Goal: Task Accomplishment & Management: Use online tool/utility

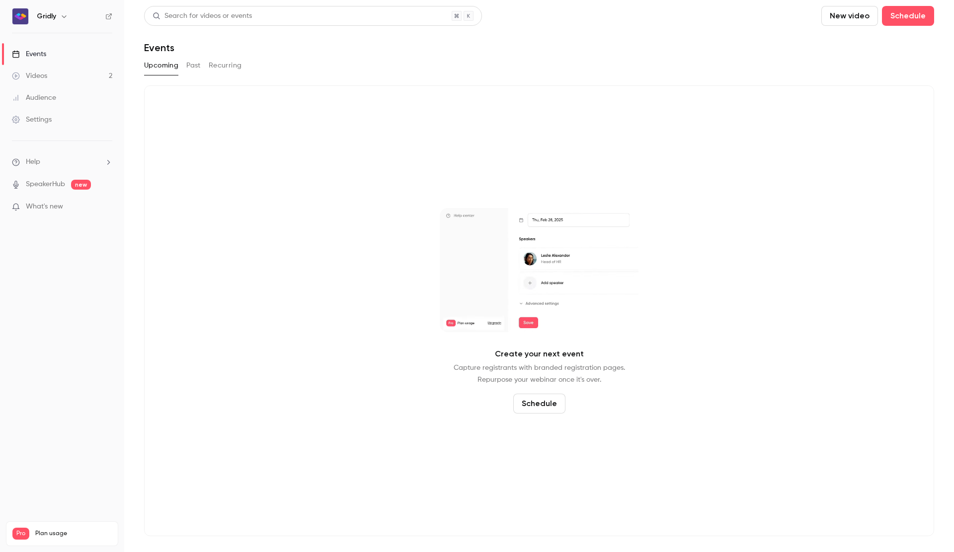
click at [20, 77] on div "Videos" at bounding box center [29, 76] width 35 height 10
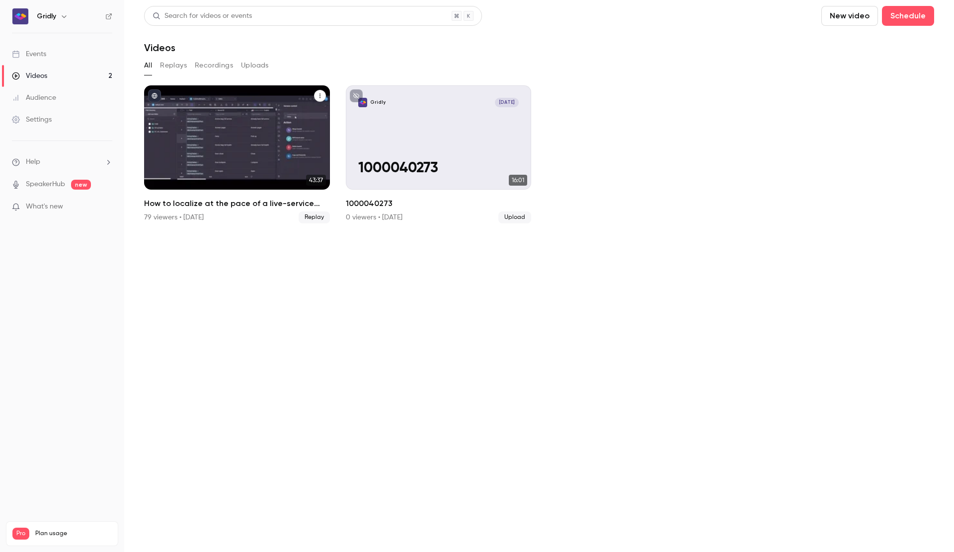
click at [207, 126] on div "How to localize at the pace of a live-service game" at bounding box center [237, 137] width 186 height 104
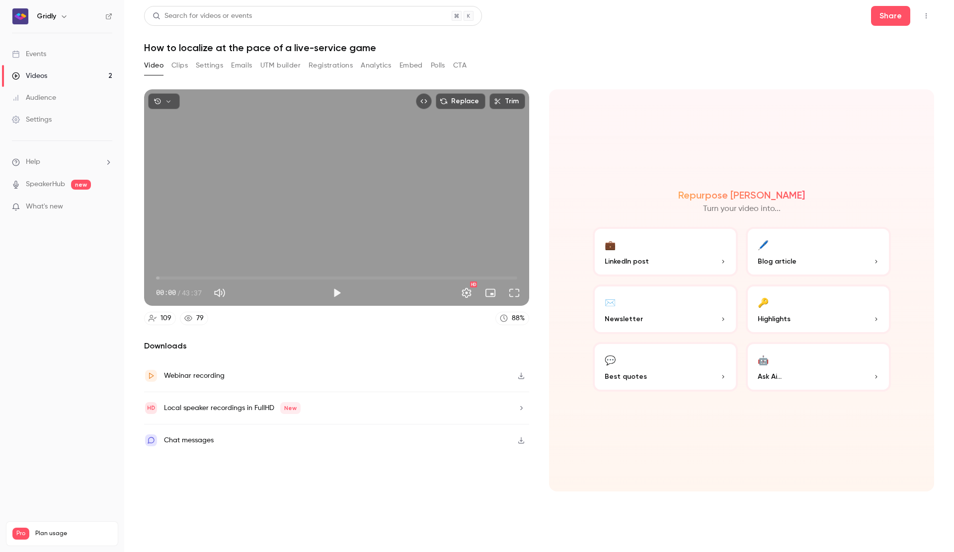
click at [434, 65] on button "Polls" at bounding box center [438, 66] width 14 height 16
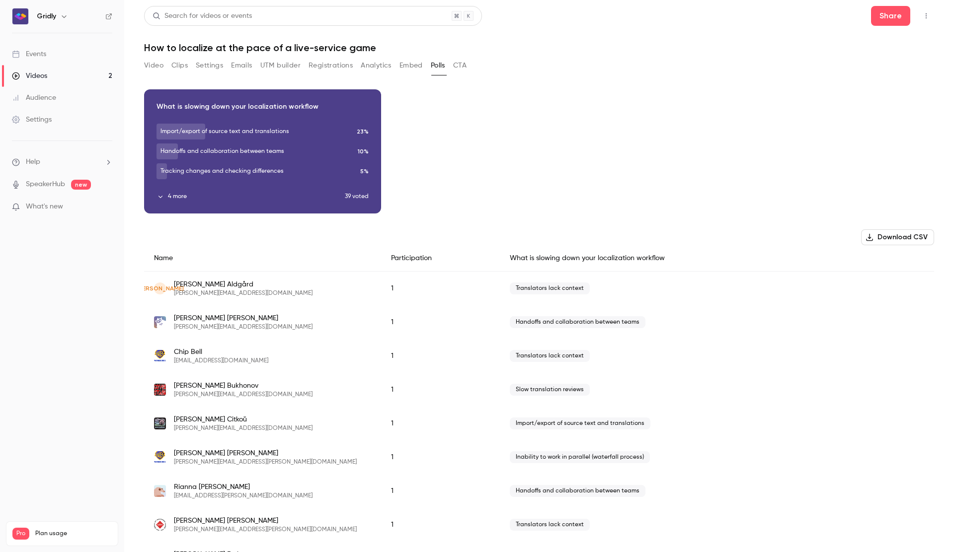
click at [173, 197] on button "4 more" at bounding box center [250, 196] width 188 height 9
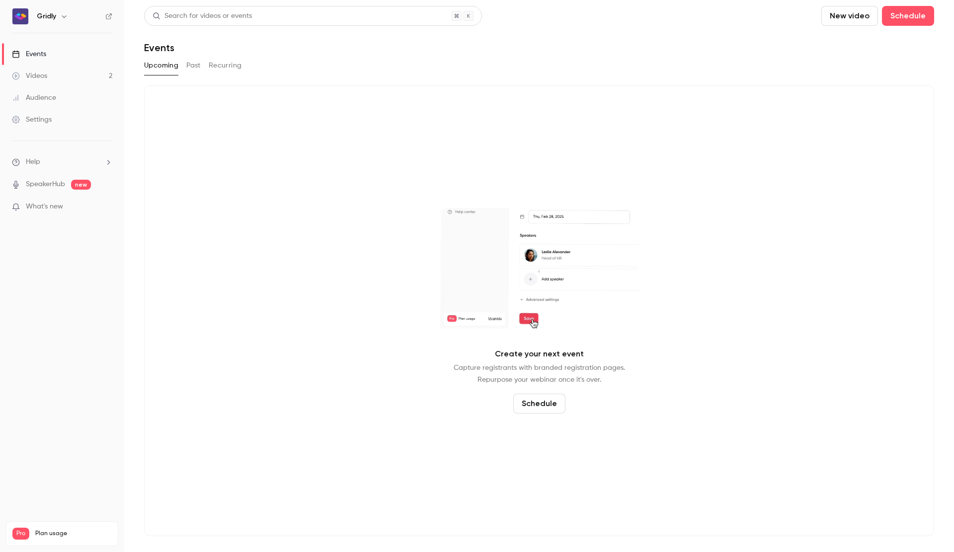
click at [73, 75] on link "Videos 2" at bounding box center [62, 76] width 124 height 22
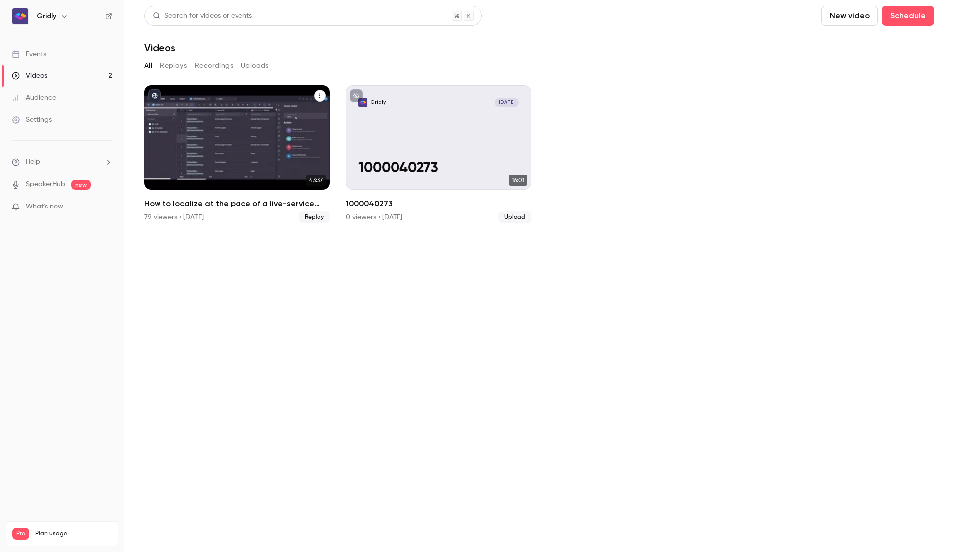
click at [203, 139] on div "How to localize at the pace of a live-service game" at bounding box center [237, 137] width 186 height 104
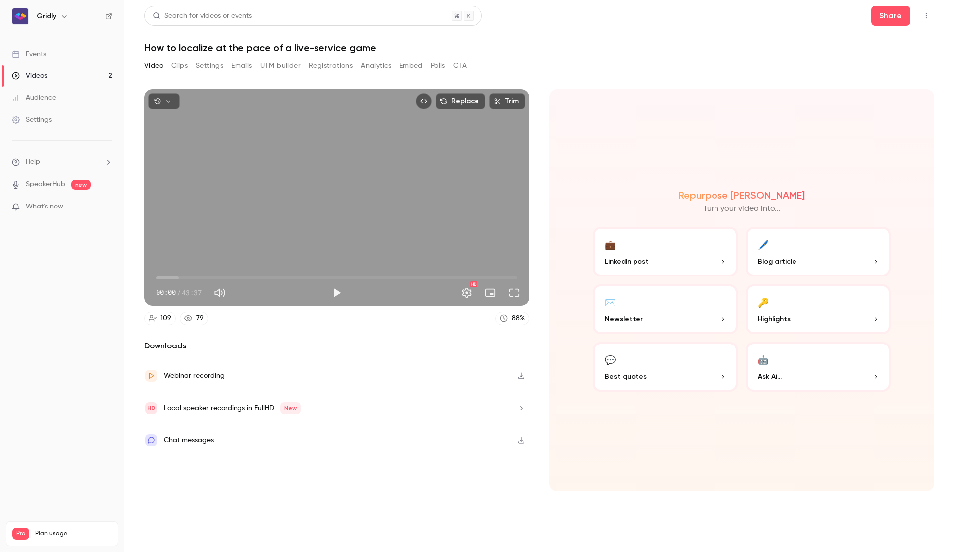
click at [179, 67] on button "Clips" at bounding box center [179, 66] width 16 height 16
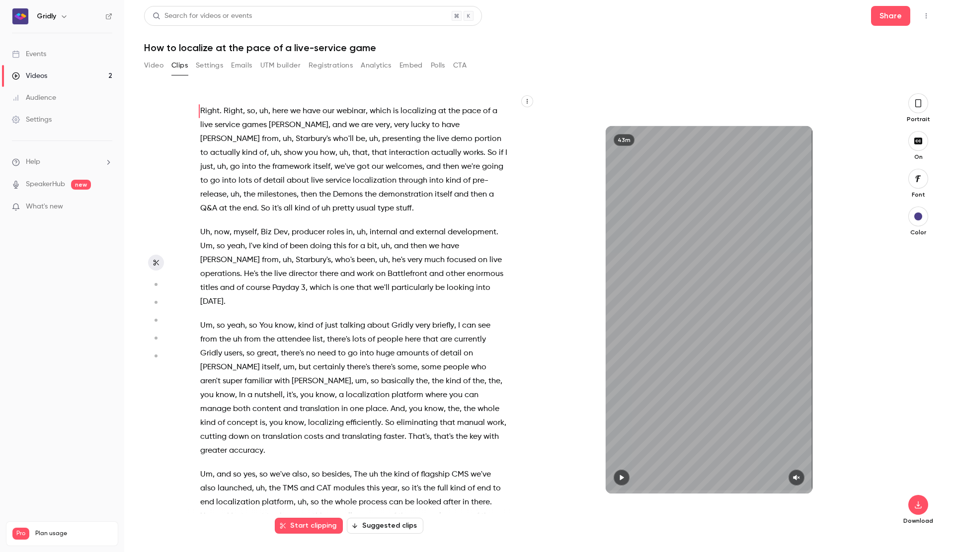
scroll to position [762, 0]
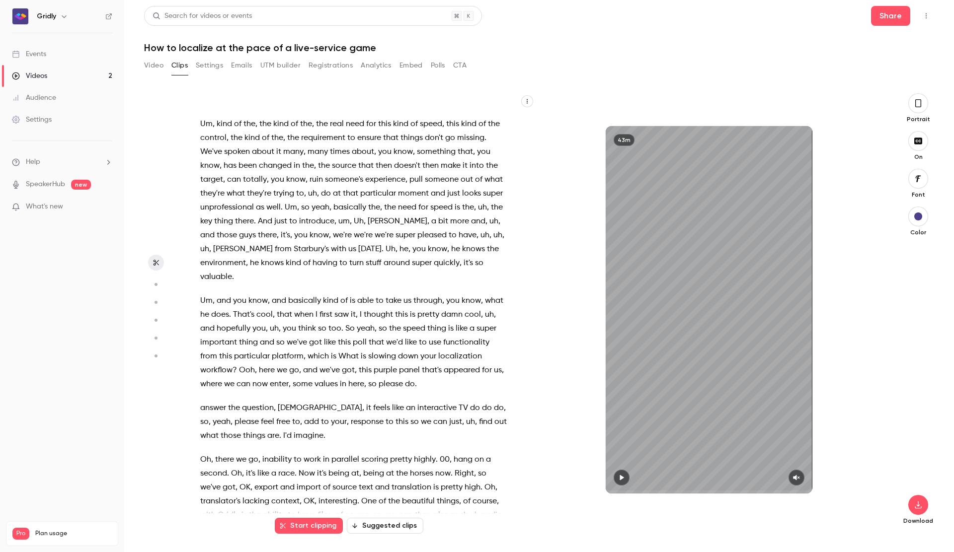
drag, startPoint x: 374, startPoint y: 348, endPoint x: 344, endPoint y: 335, distance: 31.8
click at [405, 378] on span "do" at bounding box center [410, 385] width 10 height 14
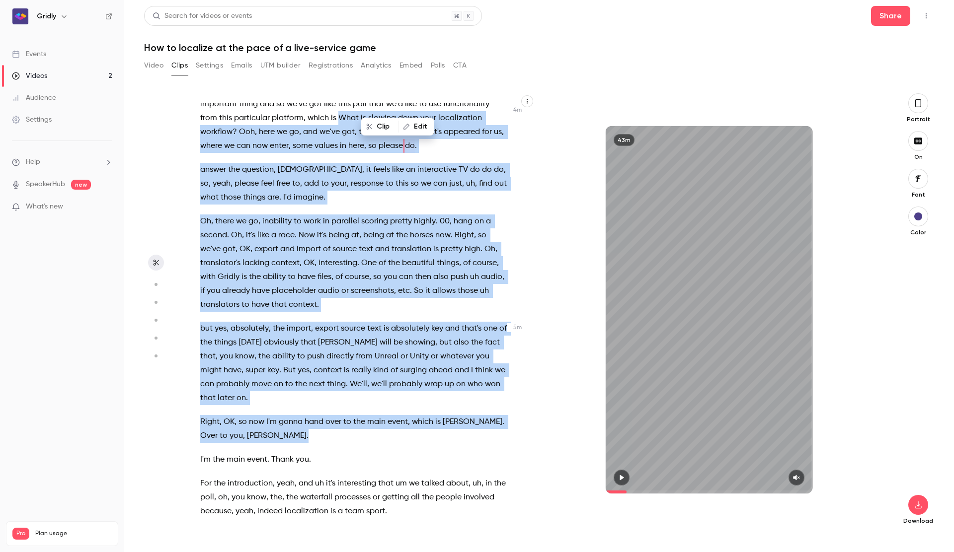
scroll to position [1001, 0]
drag, startPoint x: 320, startPoint y: 289, endPoint x: 378, endPoint y: 360, distance: 91.1
click at [378, 360] on div "Right . Right , so , uh , here we have our webinar , which is localizing at the…" at bounding box center [359, 314] width 342 height 423
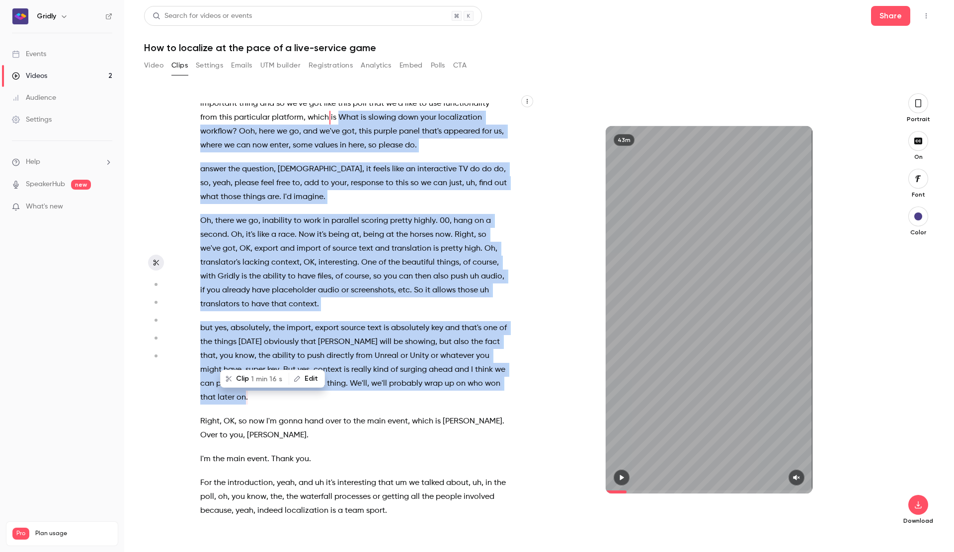
type input "*****"
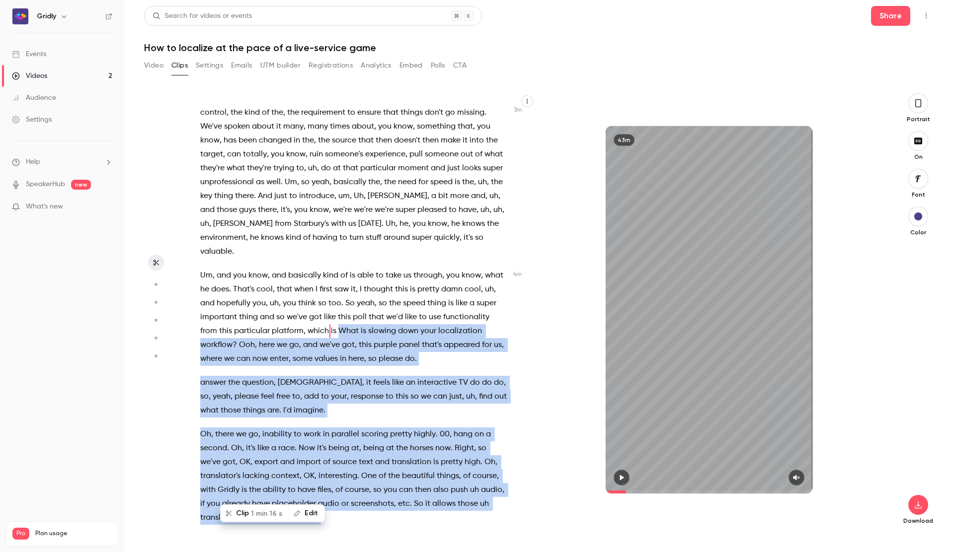
copy div "What is slowing down your localization workflow? Ooh , here we go , and we've g…"
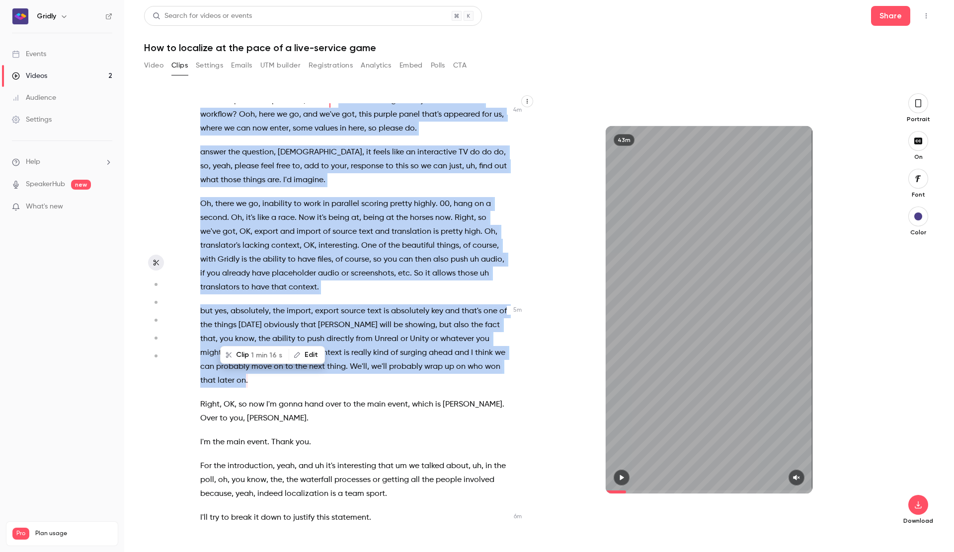
scroll to position [1025, 0]
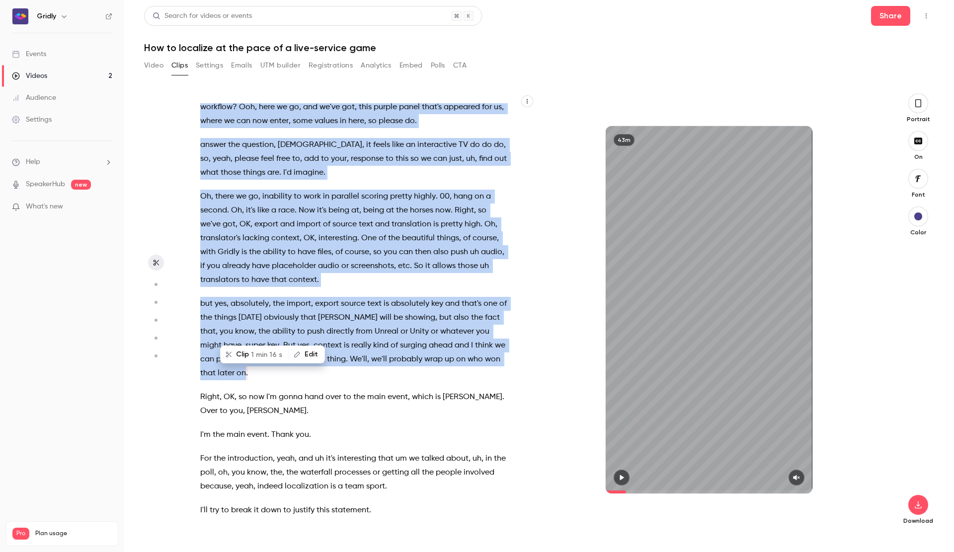
click at [434, 67] on button "Polls" at bounding box center [438, 66] width 14 height 16
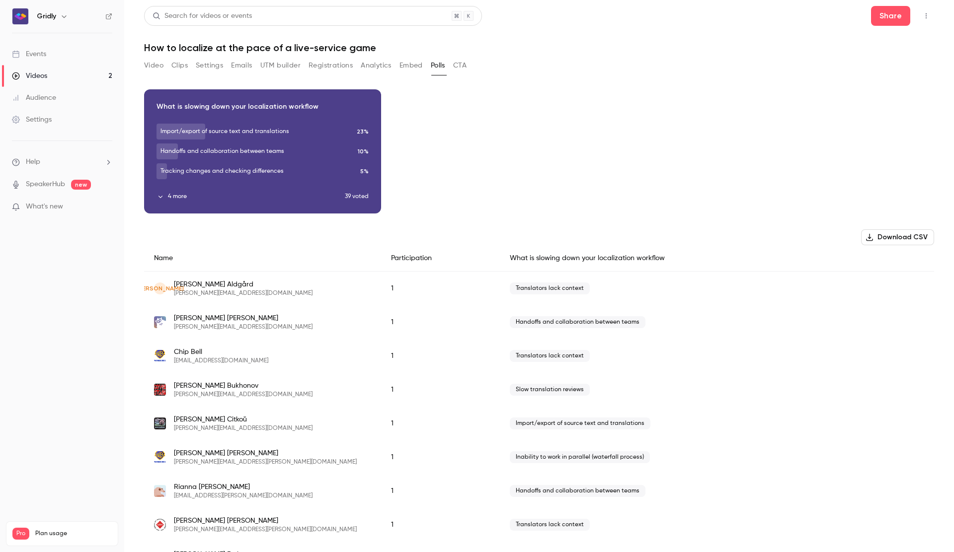
click at [172, 193] on button "4 more" at bounding box center [250, 196] width 188 height 9
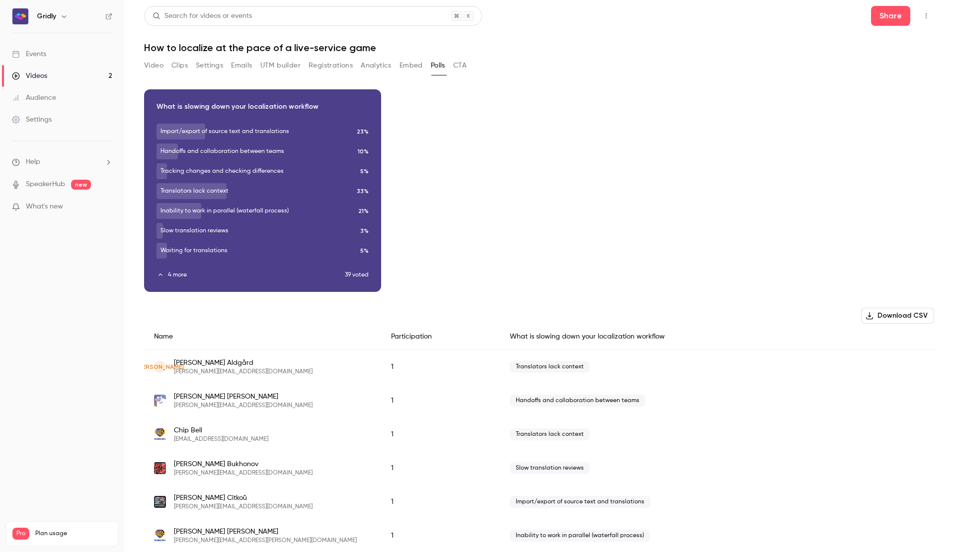
click at [669, 184] on div "Download image What is slowing down your localization workflow Import/export of…" at bounding box center [539, 190] width 790 height 203
click at [242, 210] on div "Download image" at bounding box center [263, 191] width 236 height 202
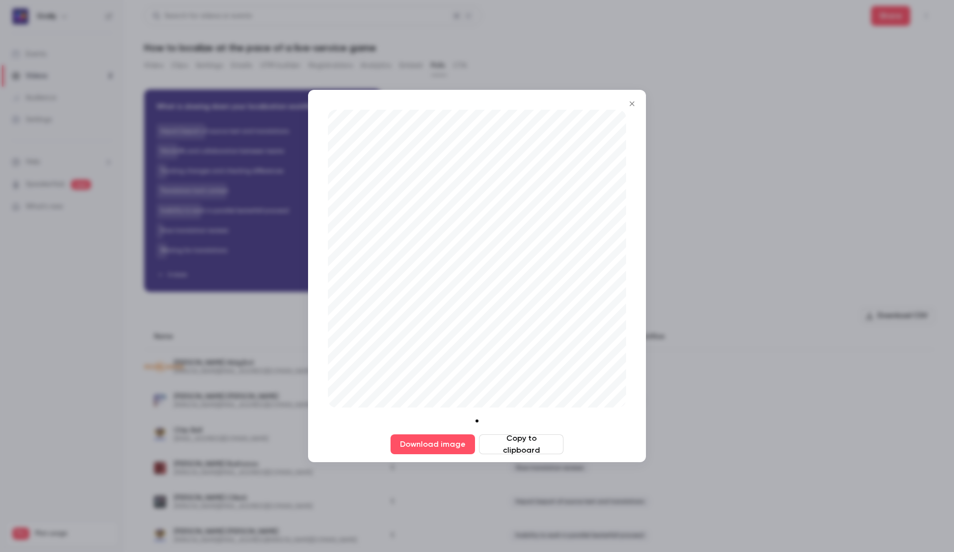
click at [637, 109] on button "Close" at bounding box center [632, 104] width 20 height 20
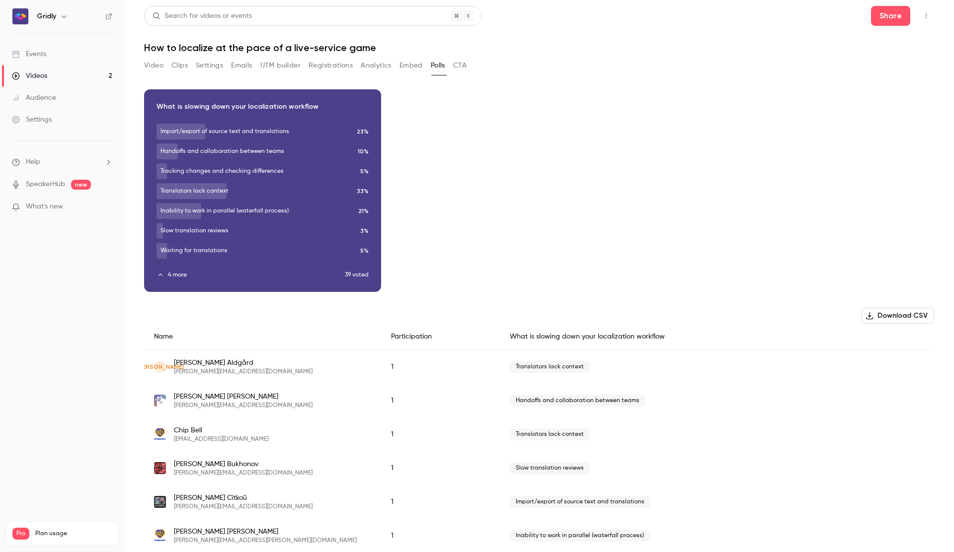
click at [177, 275] on button "4 more" at bounding box center [250, 275] width 188 height 9
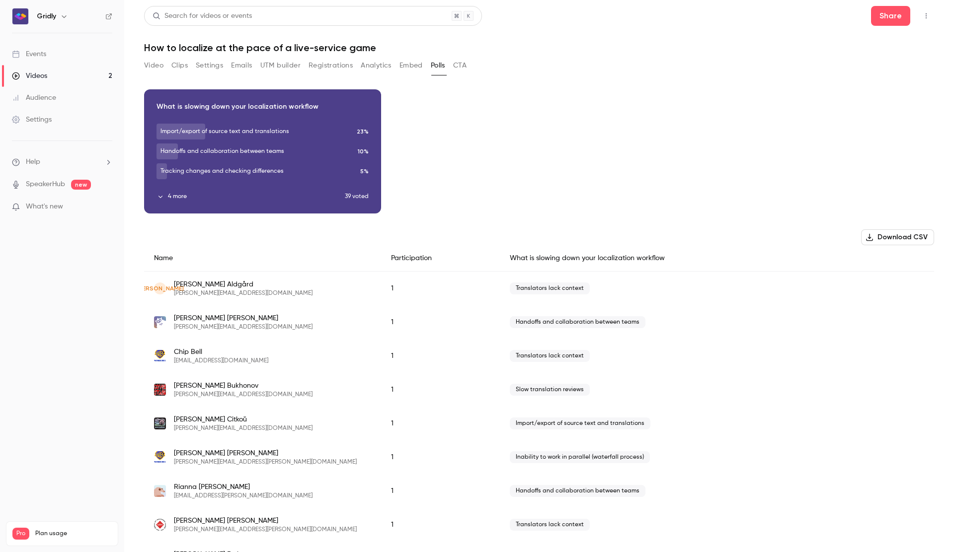
click at [179, 195] on button "4 more" at bounding box center [250, 196] width 188 height 9
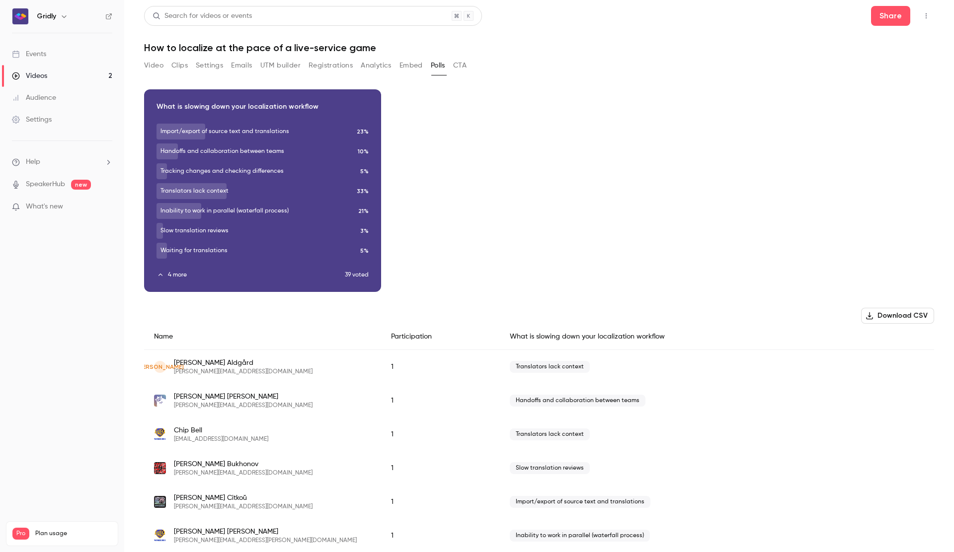
click at [155, 65] on button "Video" at bounding box center [153, 66] width 19 height 16
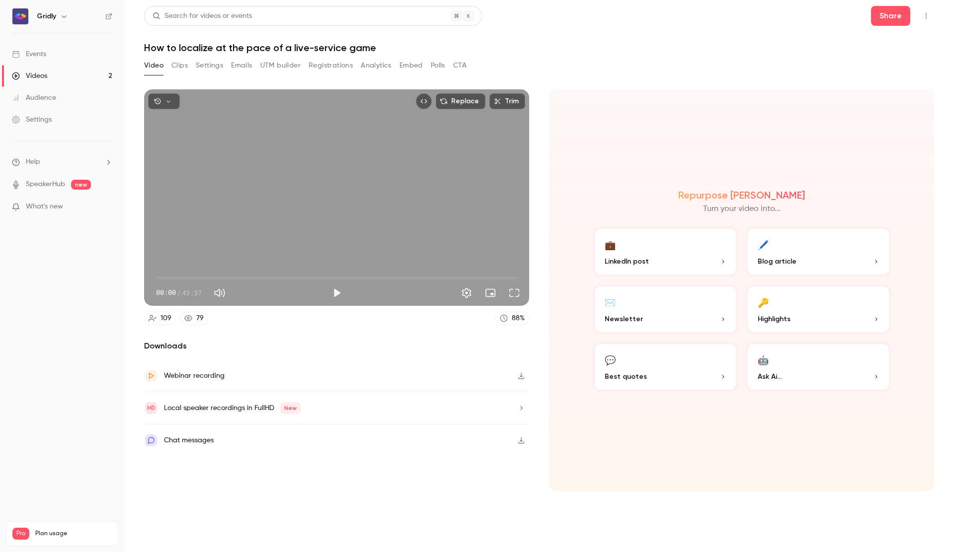
click at [183, 66] on button "Clips" at bounding box center [179, 66] width 16 height 16
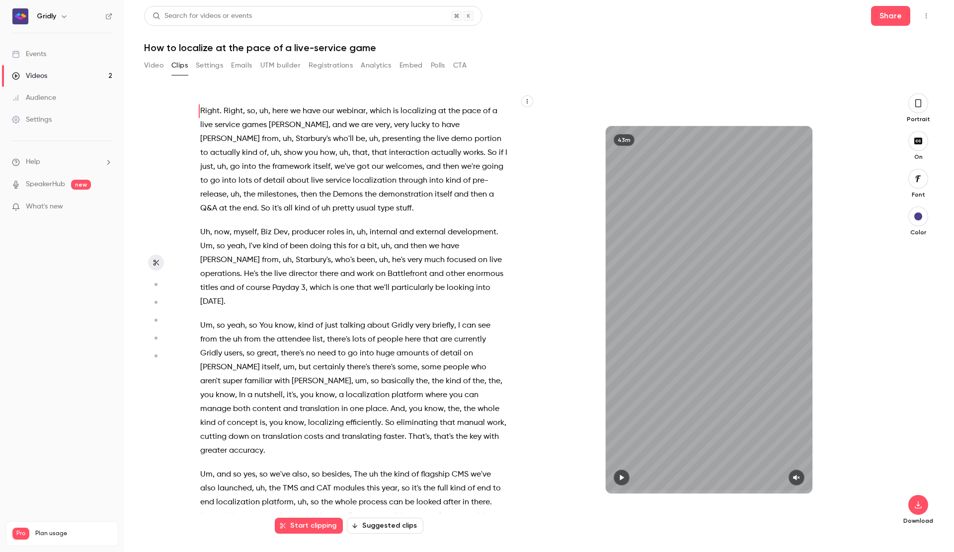
click at [465, 65] on button "CTA" at bounding box center [459, 66] width 13 height 16
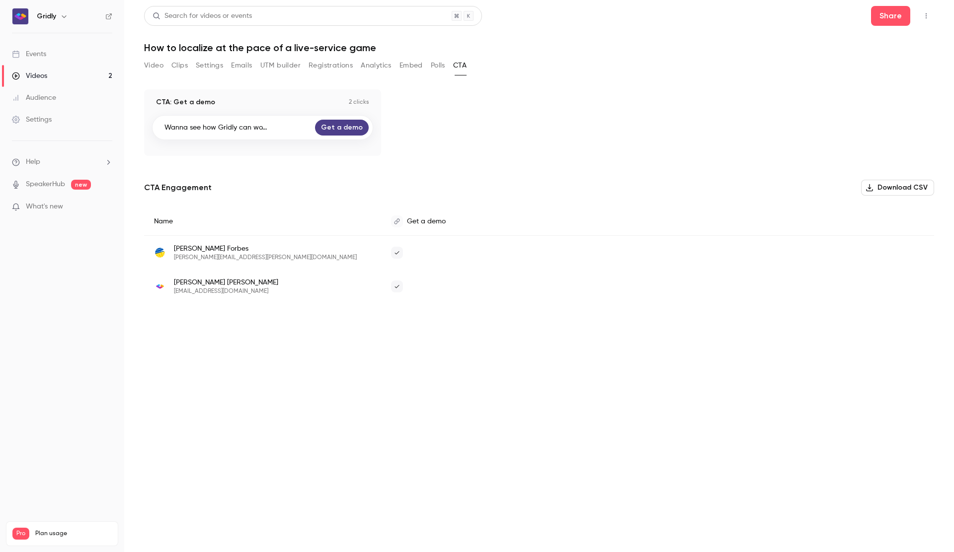
click at [205, 67] on button "Settings" at bounding box center [209, 66] width 27 height 16
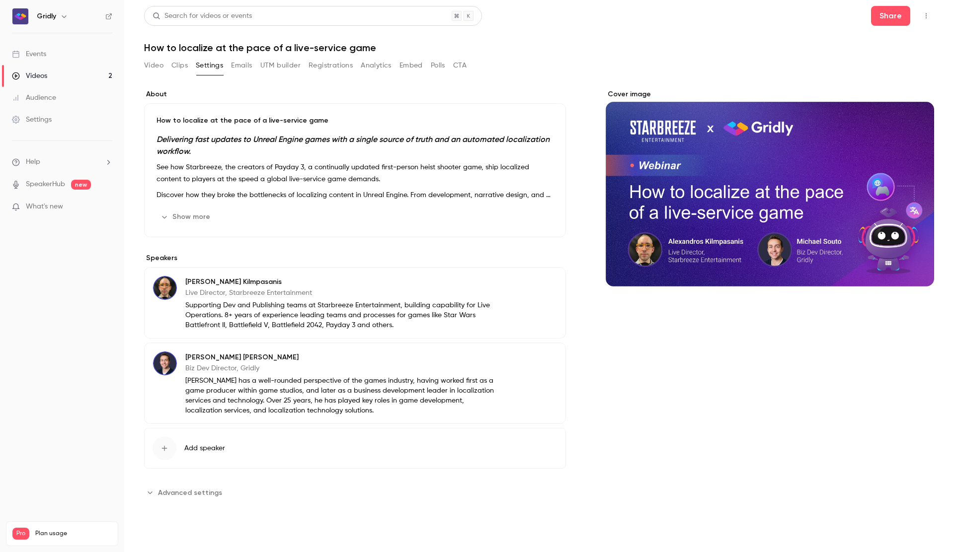
click at [296, 66] on button "UTM builder" at bounding box center [280, 66] width 40 height 16
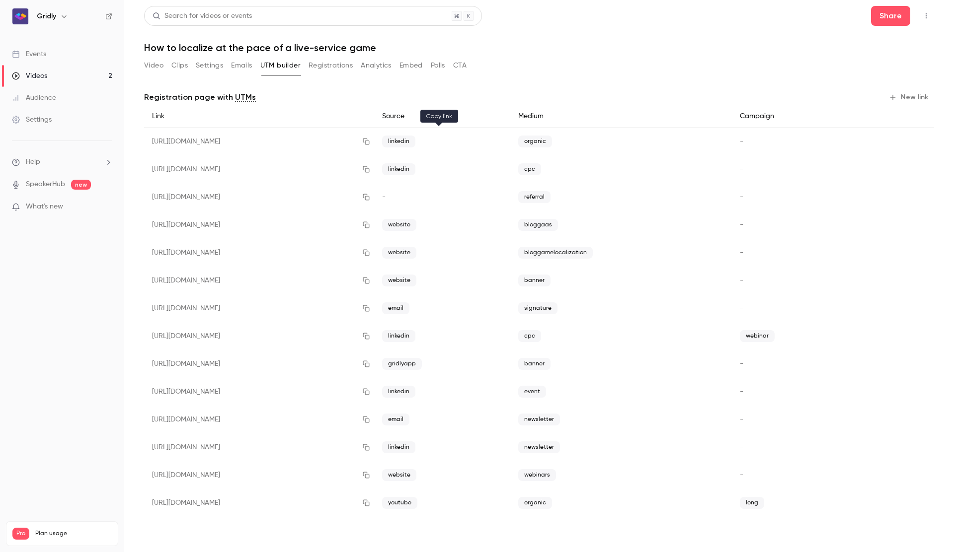
click at [370, 142] on icon "button" at bounding box center [366, 142] width 6 height 6
click at [152, 64] on button "Video" at bounding box center [153, 66] width 19 height 16
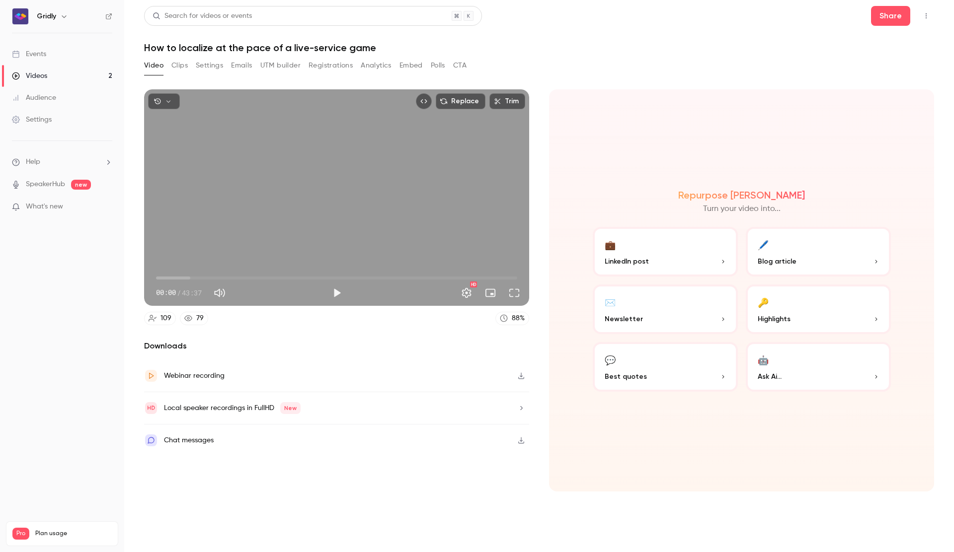
click at [180, 68] on button "Clips" at bounding box center [179, 66] width 16 height 16
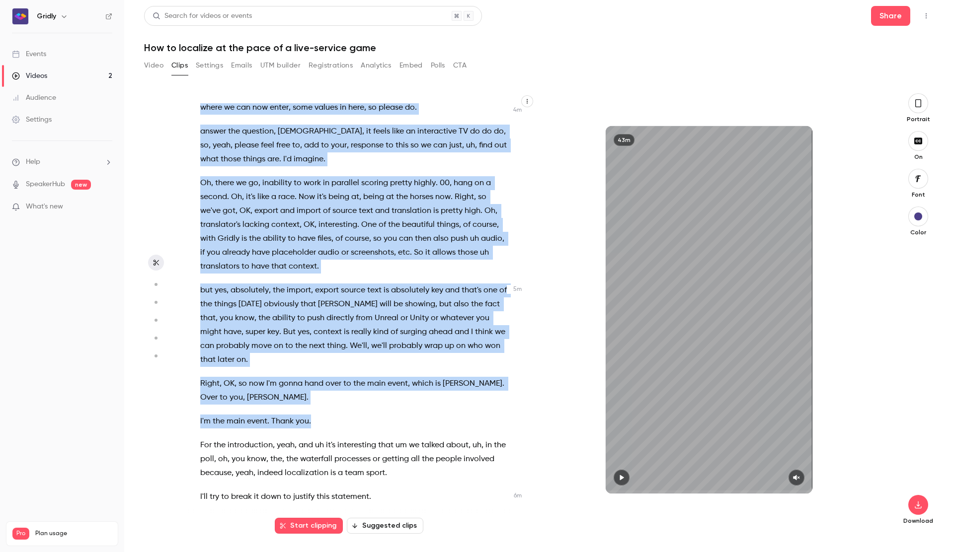
scroll to position [1041, 0]
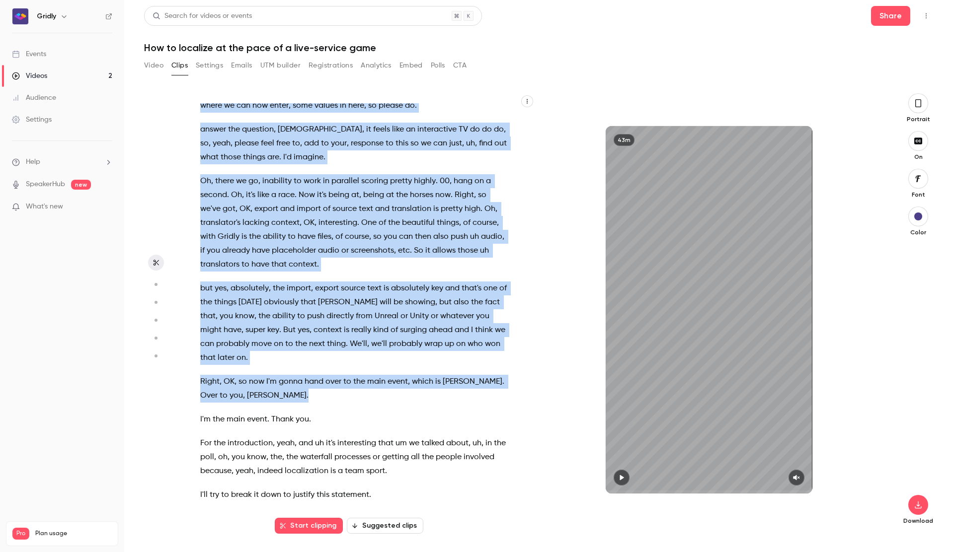
drag, startPoint x: 319, startPoint y: 314, endPoint x: 395, endPoint y: 351, distance: 84.9
click at [395, 351] on div "Right . Right , so , uh , here we have our webinar , which is localizing at the…" at bounding box center [359, 314] width 342 height 423
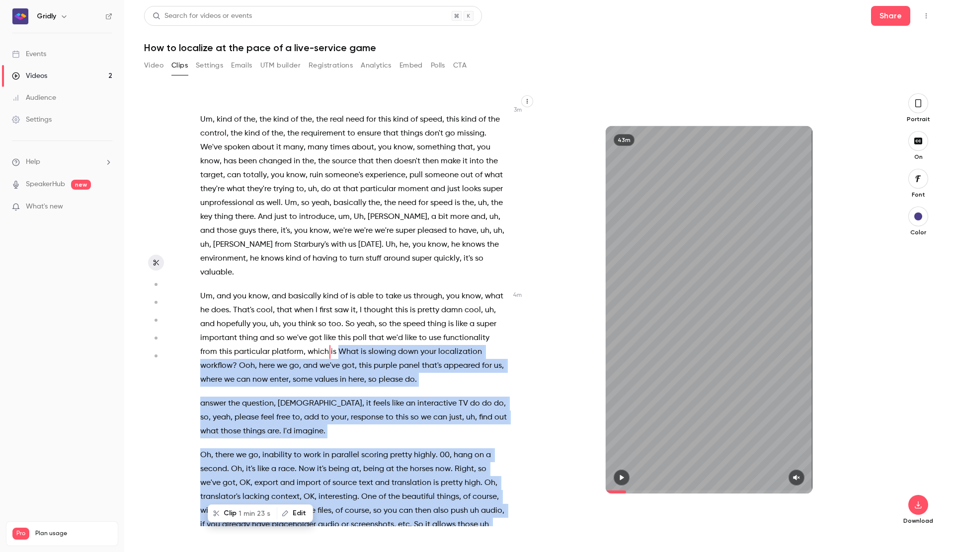
scroll to position [762, 0]
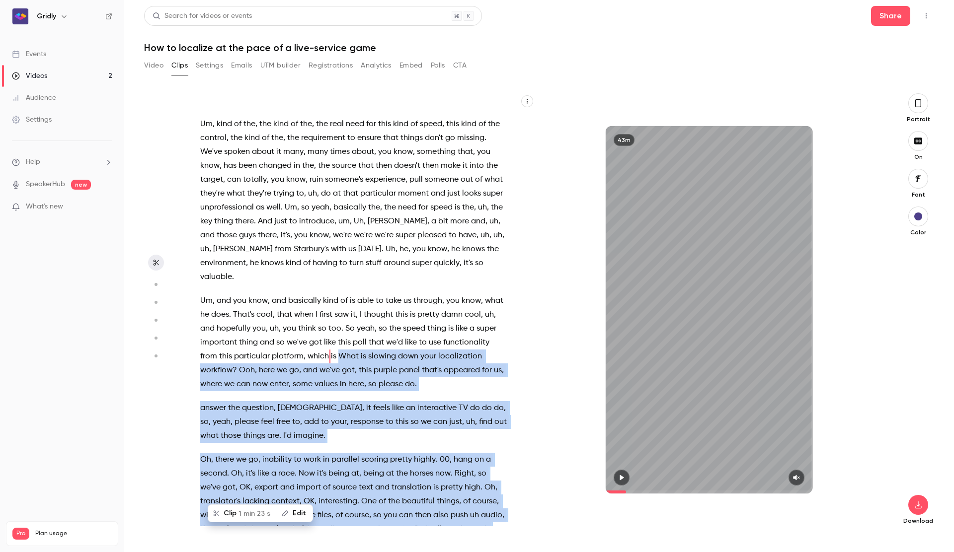
click at [244, 510] on span "1 min 23 s" at bounding box center [254, 514] width 32 height 10
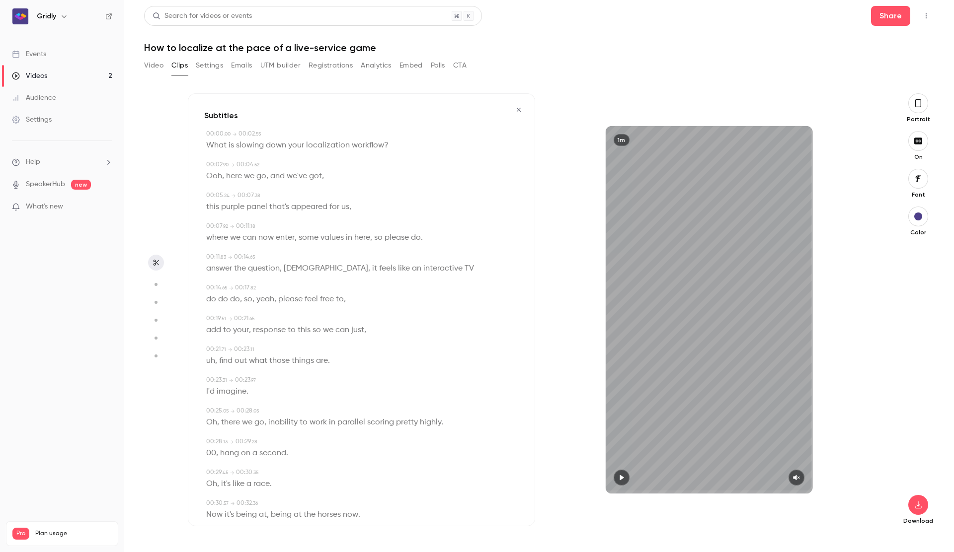
click at [795, 475] on icon "button" at bounding box center [796, 477] width 8 height 7
click at [624, 479] on icon "button" at bounding box center [622, 477] width 8 height 7
click at [623, 478] on icon "button" at bounding box center [622, 477] width 8 height 7
type input "****"
click at [918, 506] on icon "button" at bounding box center [918, 505] width 6 height 7
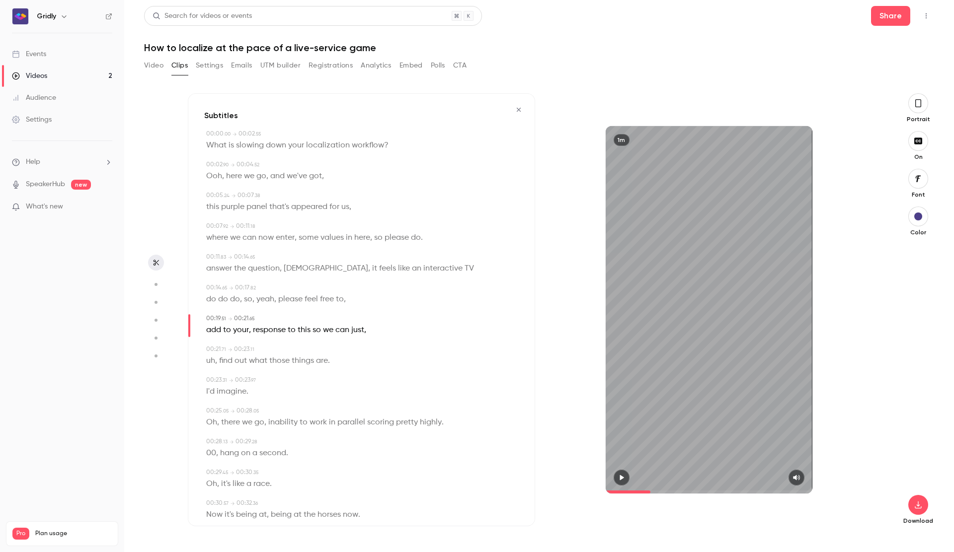
click at [273, 67] on button "UTM builder" at bounding box center [280, 66] width 40 height 16
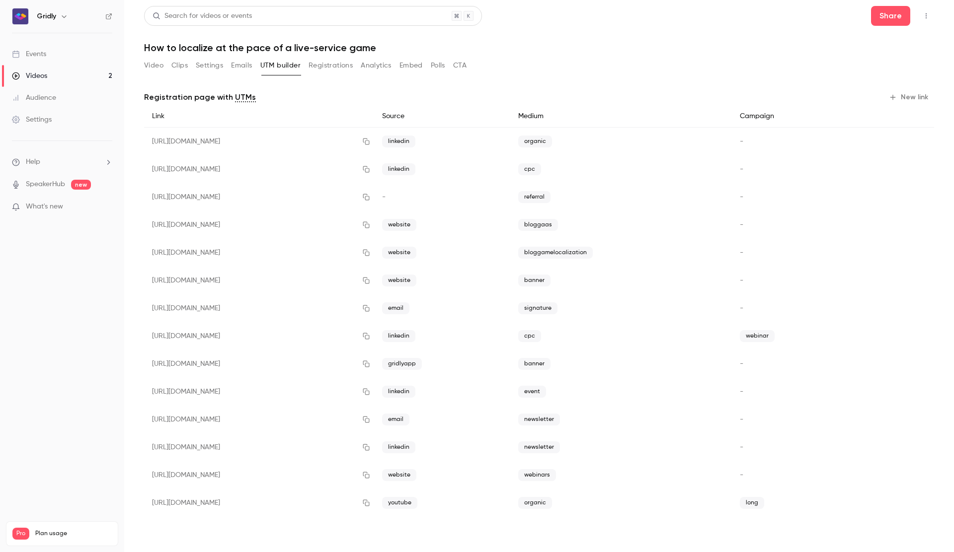
click at [918, 101] on button "New link" at bounding box center [909, 97] width 49 height 16
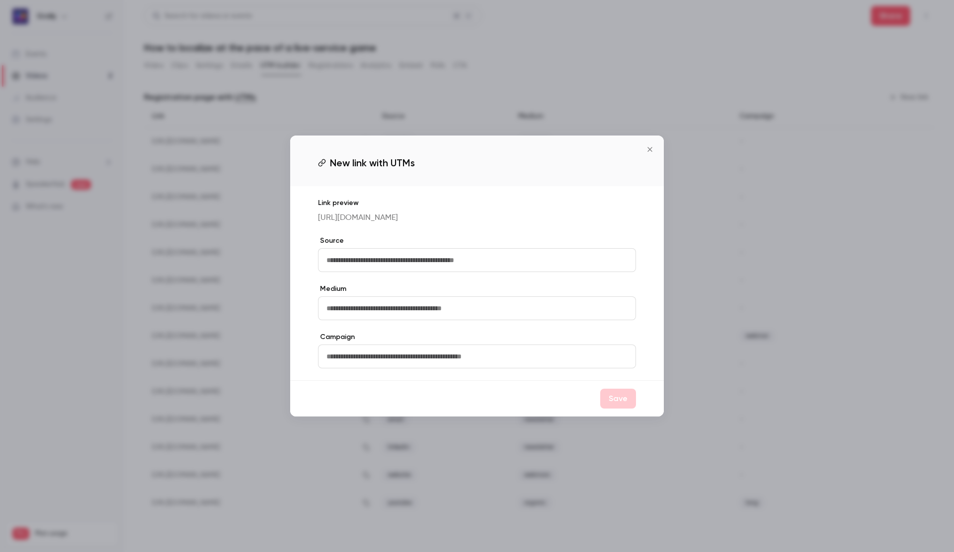
click at [480, 260] on input "text" at bounding box center [477, 260] width 318 height 24
type input "*******"
click at [380, 314] on input "text" at bounding box center [477, 309] width 318 height 24
click at [647, 140] on button "Close" at bounding box center [650, 150] width 20 height 20
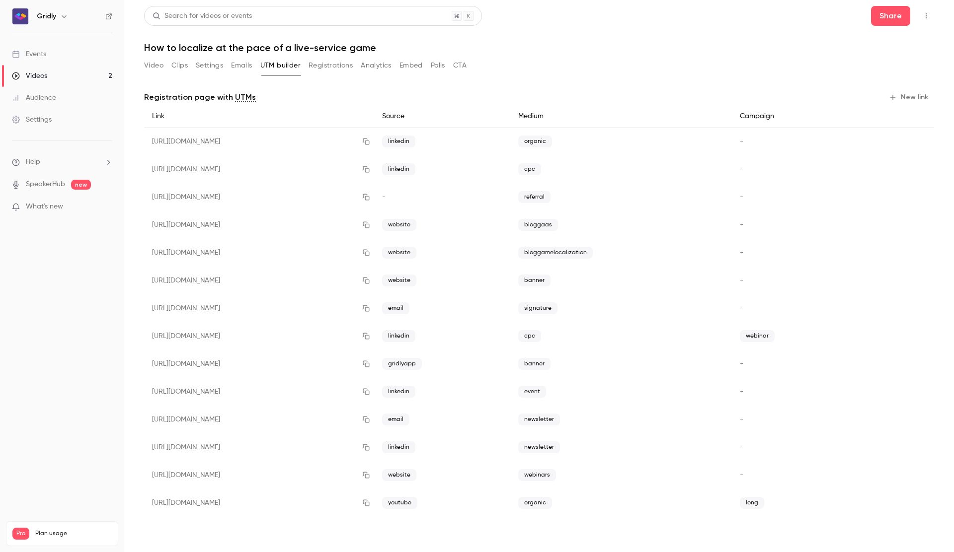
click at [915, 99] on button "New link" at bounding box center [909, 97] width 49 height 16
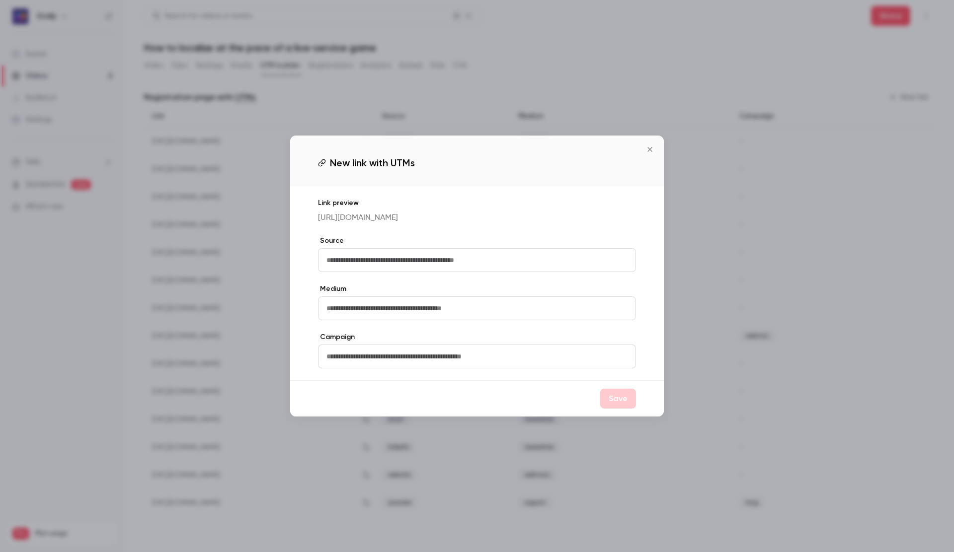
click at [369, 270] on input "text" at bounding box center [477, 260] width 318 height 24
type input "*******"
click at [352, 311] on input "text" at bounding box center [477, 309] width 318 height 24
type input "*******"
click at [336, 362] on input "text" at bounding box center [477, 357] width 318 height 24
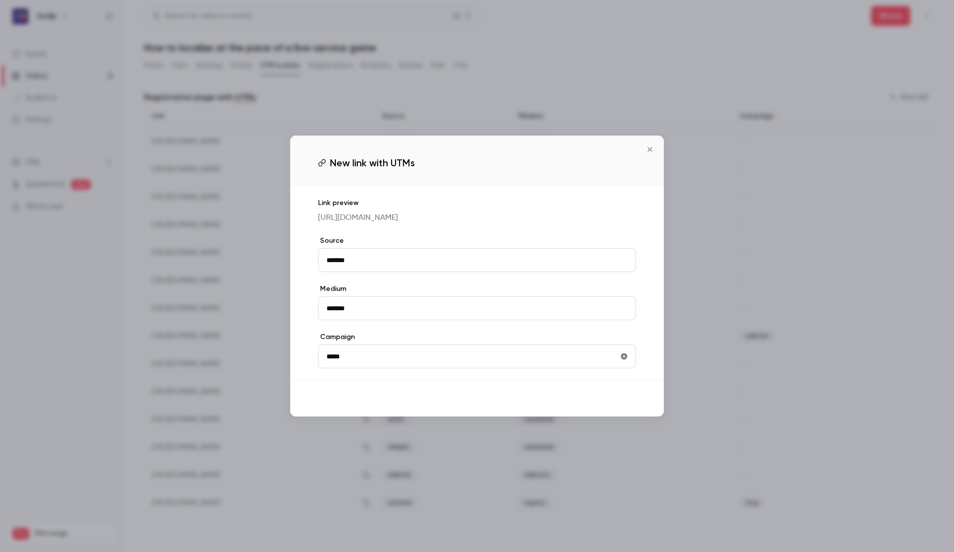
type input "*****"
click at [627, 405] on button "Save" at bounding box center [618, 399] width 36 height 20
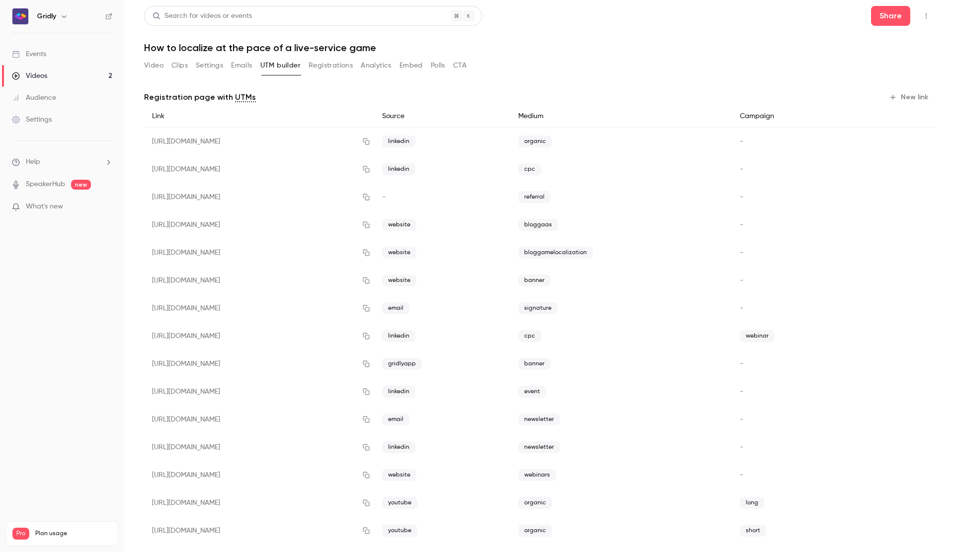
scroll to position [8, 0]
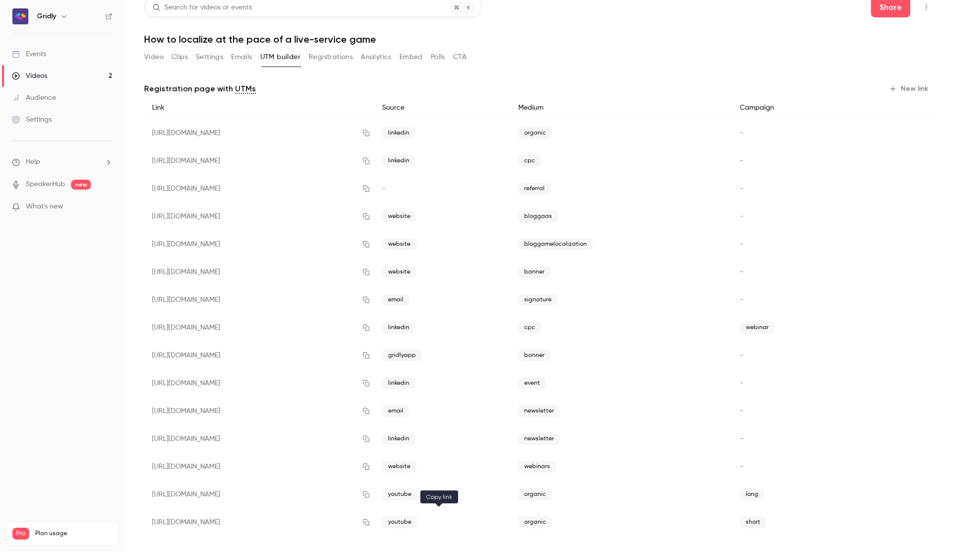
click at [370, 523] on icon "button" at bounding box center [366, 522] width 8 height 7
click at [171, 58] on button "Clips" at bounding box center [179, 57] width 16 height 16
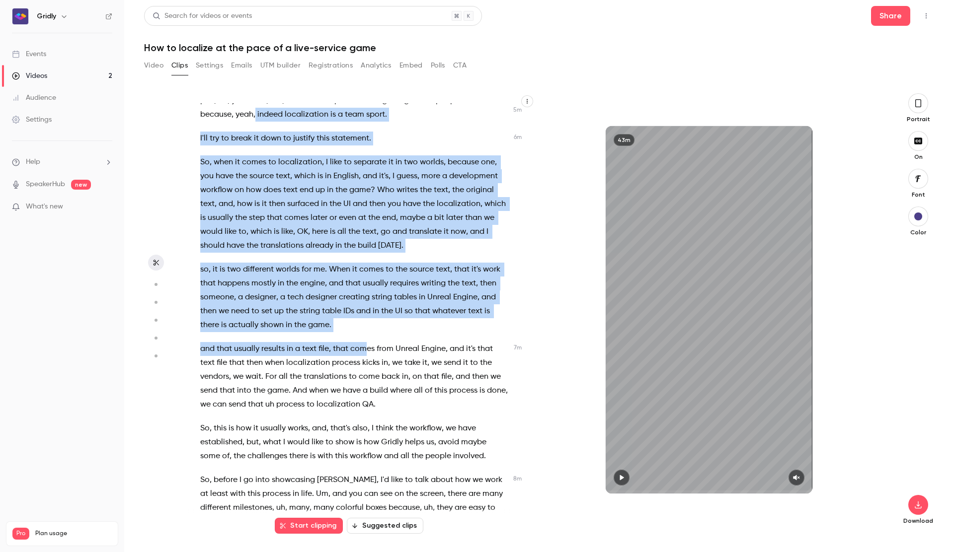
scroll to position [1399, 0]
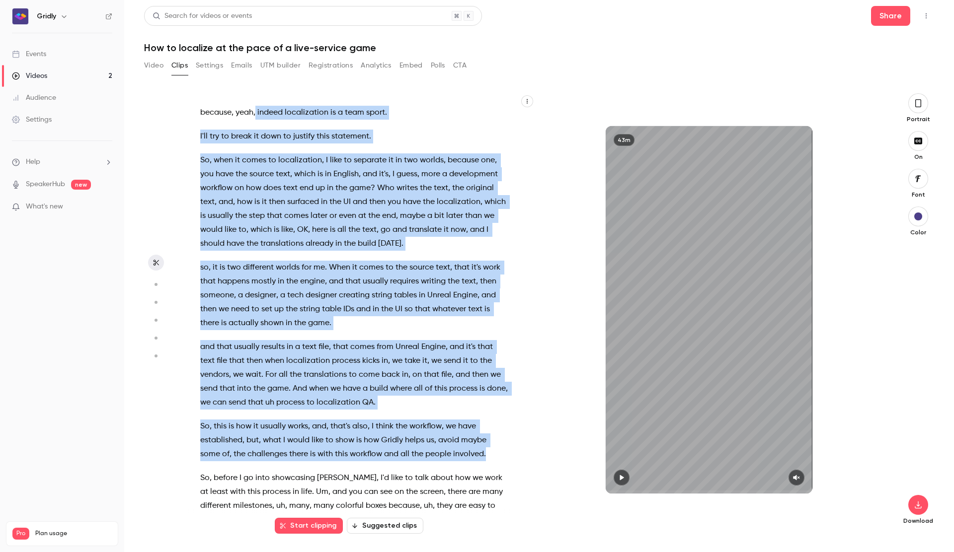
drag, startPoint x: 256, startPoint y: 193, endPoint x: 480, endPoint y: 417, distance: 316.5
click at [480, 417] on div "Right . Right , so , uh , here we have our webinar , which is localizing at the…" at bounding box center [359, 314] width 342 height 423
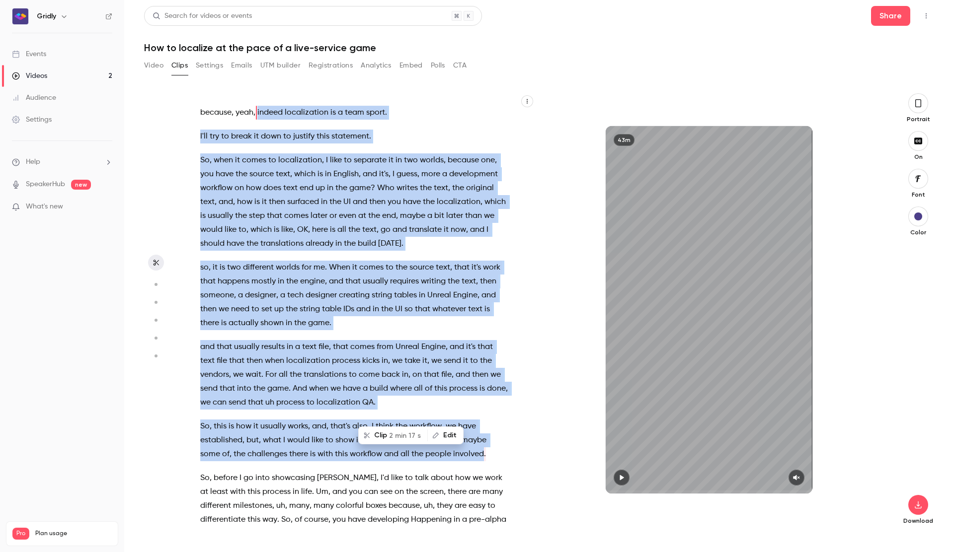
type input "*****"
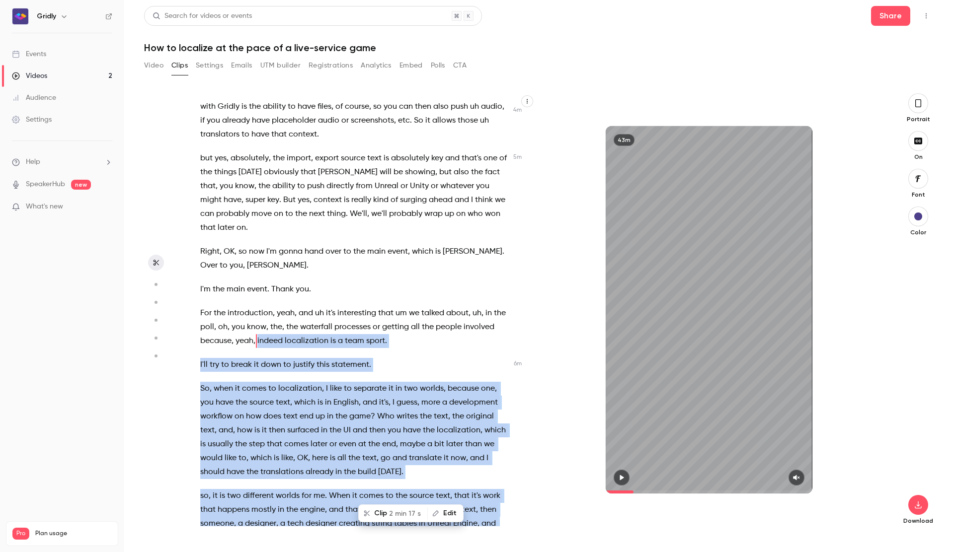
scroll to position [1156, 0]
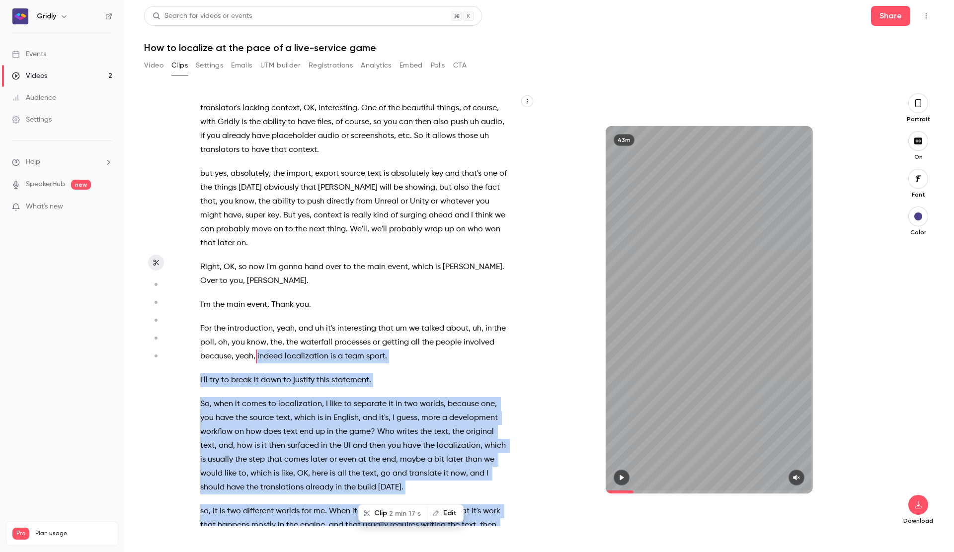
copy div "indeed localization is a team sport . I'll try to break it down to justify this…"
click at [294, 64] on button "UTM builder" at bounding box center [280, 66] width 40 height 16
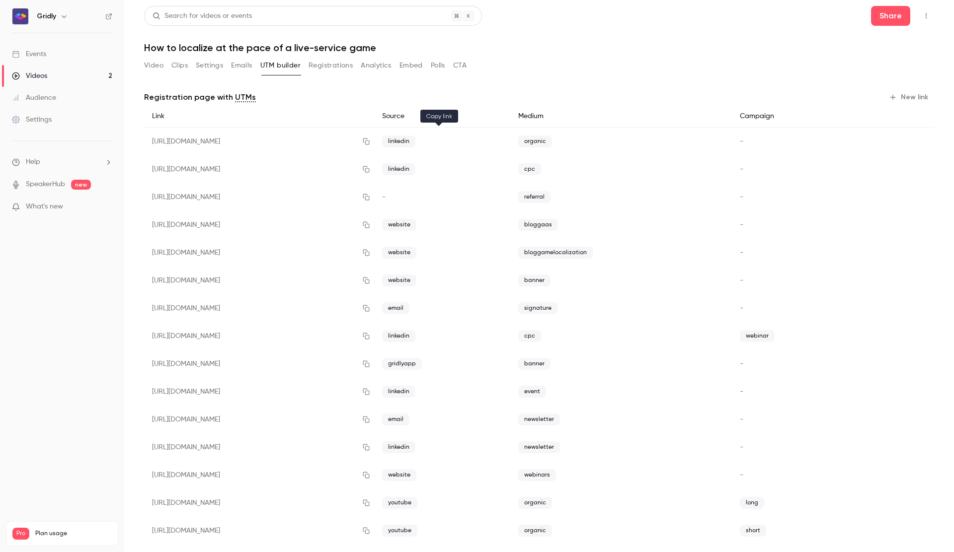
click at [370, 142] on icon "button" at bounding box center [366, 141] width 8 height 7
